Goal: Navigation & Orientation: Find specific page/section

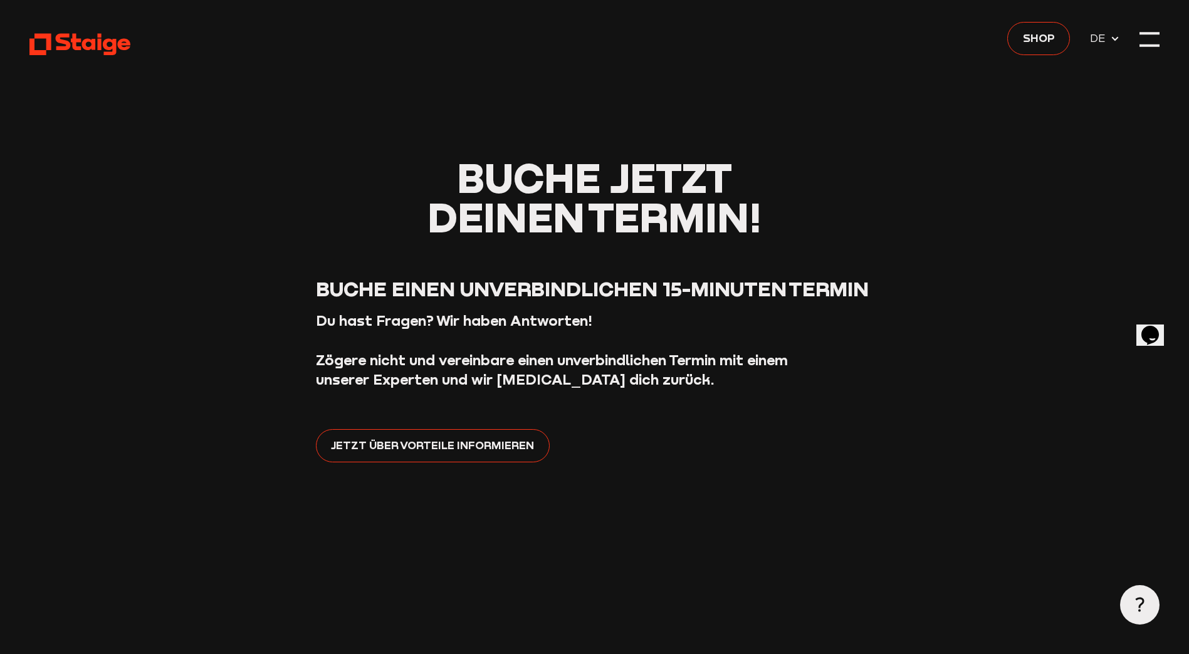
click at [77, 49] on use at bounding box center [79, 45] width 101 height 22
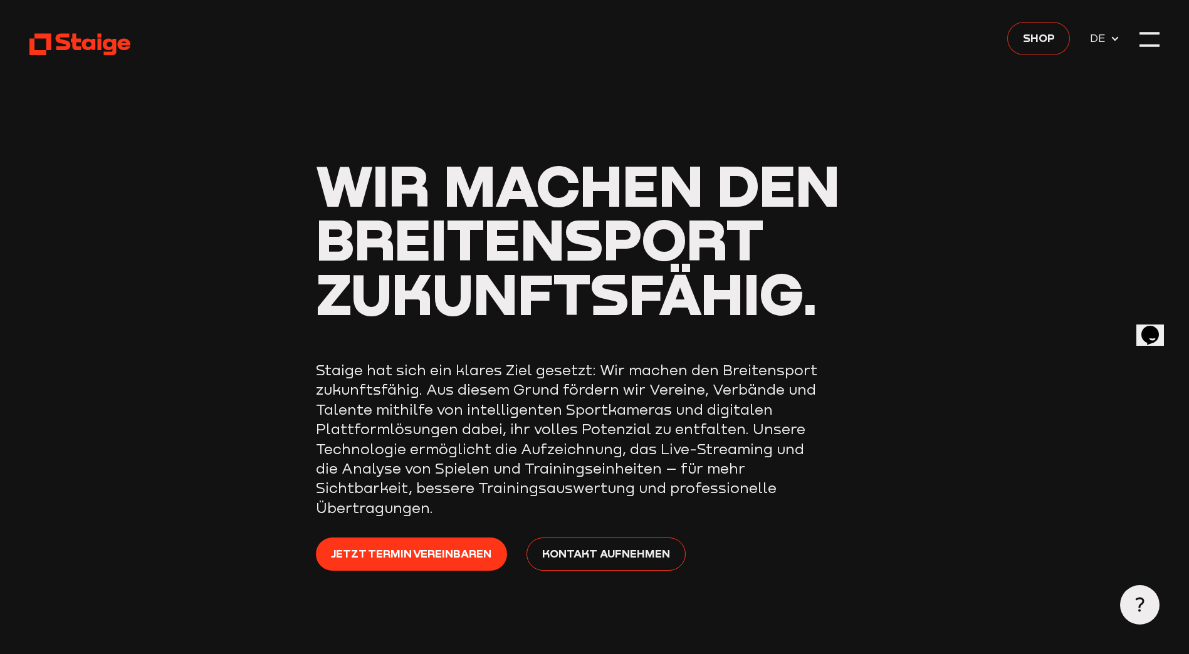
click at [1029, 34] on span "Shop" at bounding box center [1039, 38] width 32 height 18
click at [1154, 38] on div at bounding box center [1148, 38] width 19 height 19
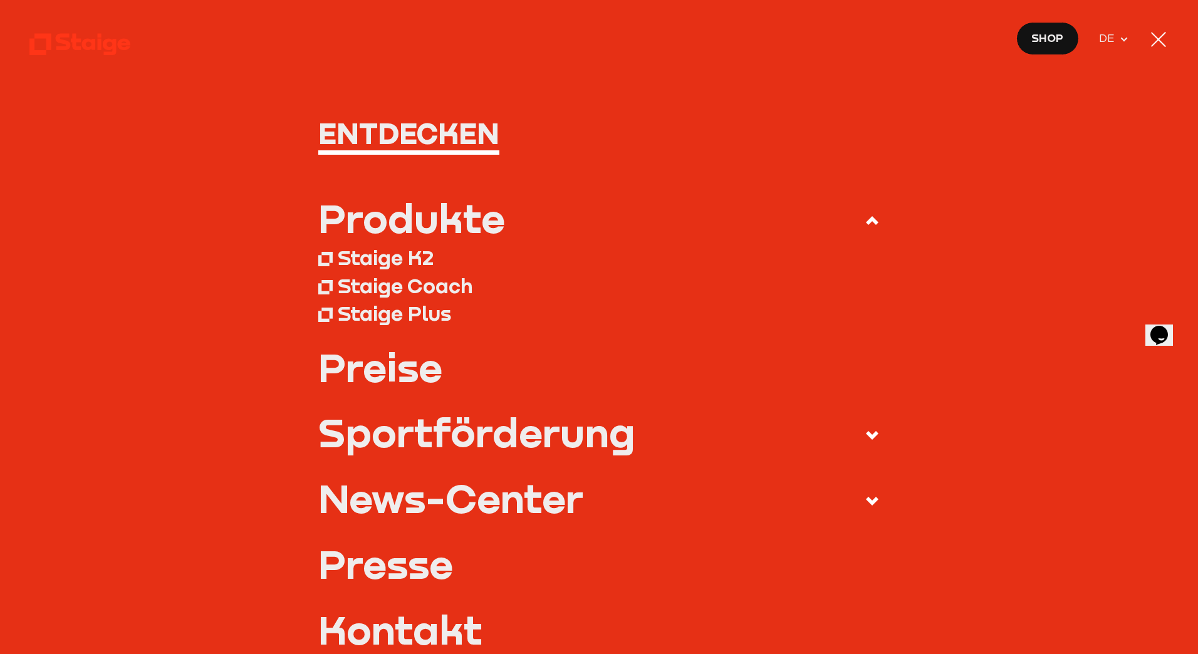
scroll to position [63, 0]
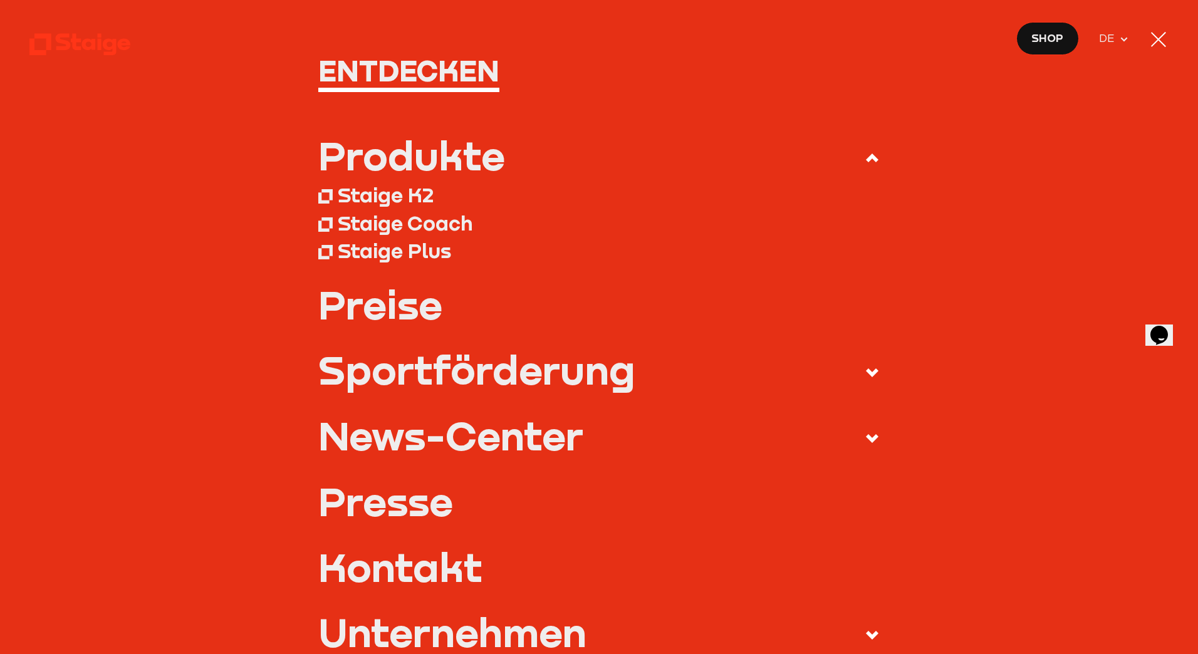
click at [362, 192] on div "Staige K2" at bounding box center [386, 194] width 96 height 24
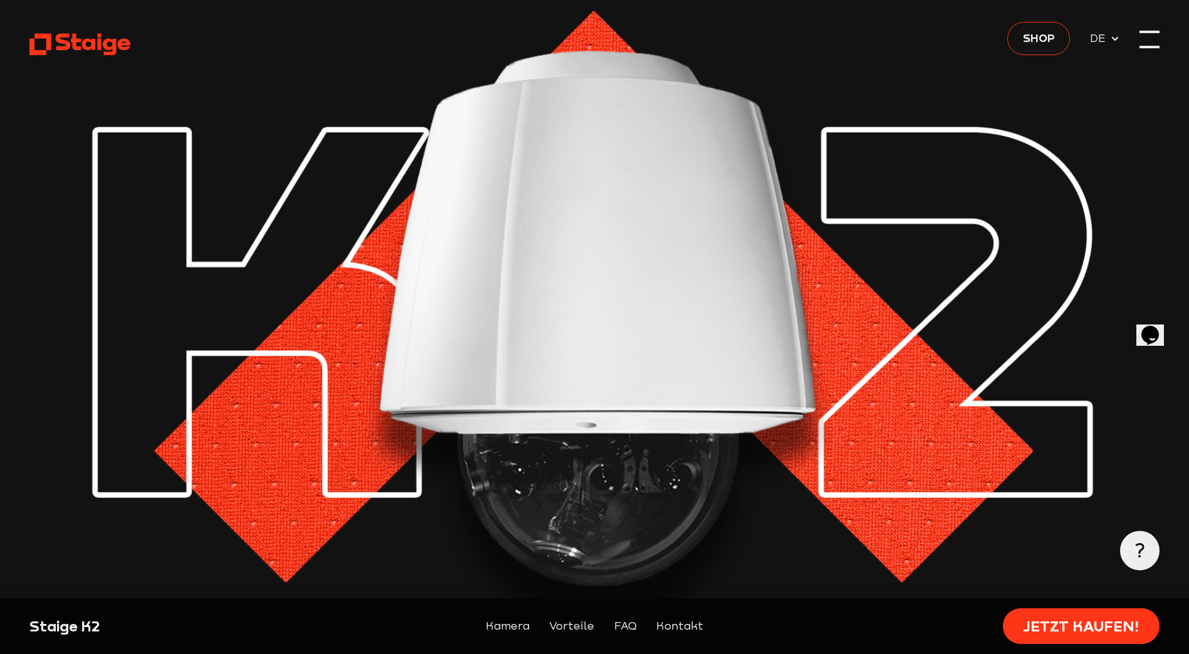
click at [1143, 35] on div at bounding box center [1148, 38] width 19 height 19
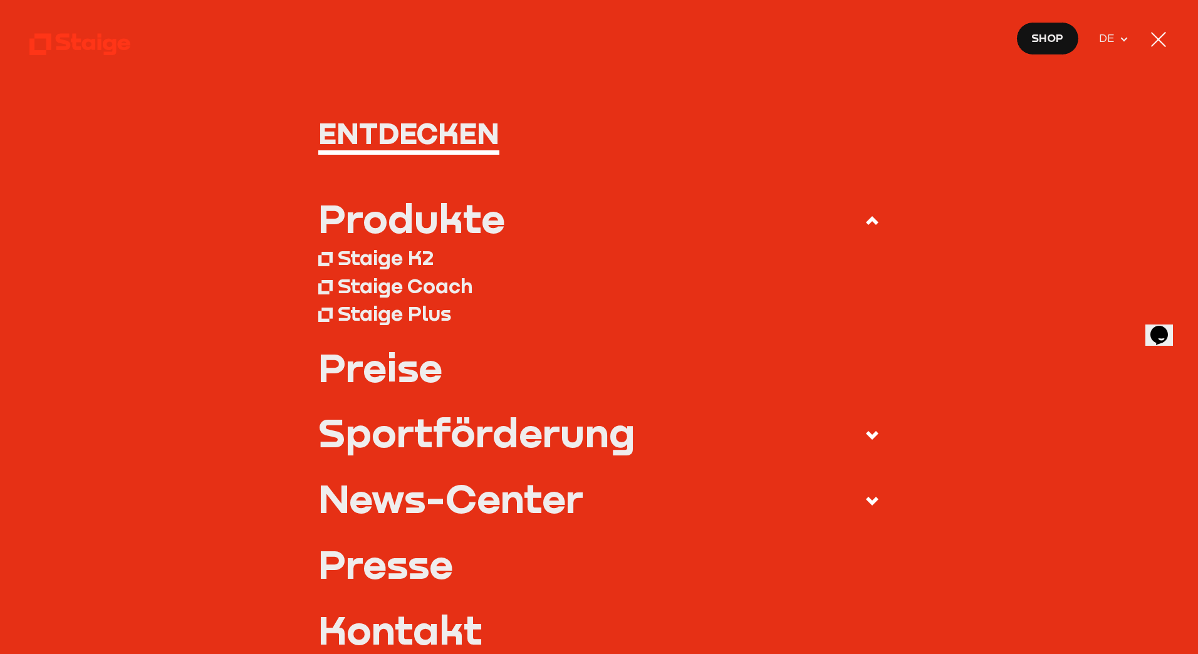
click at [381, 371] on link "Preise" at bounding box center [599, 366] width 562 height 39
